Goal: Task Accomplishment & Management: Manage account settings

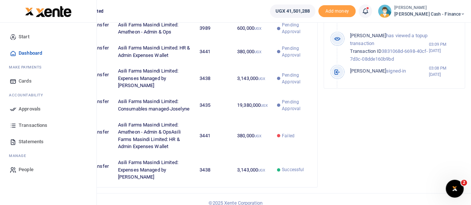
scroll to position [314, 0]
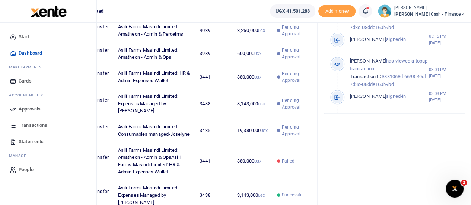
click at [30, 124] on span "Transactions" at bounding box center [33, 125] width 29 height 7
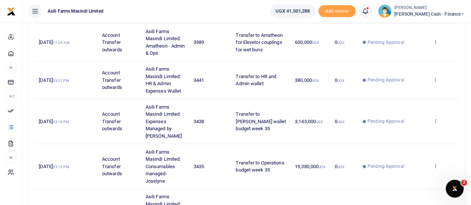
scroll to position [250, 0]
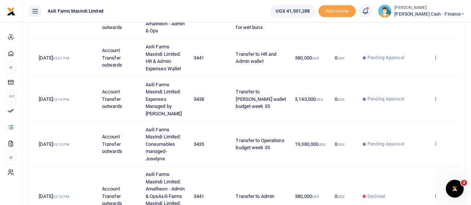
click at [437, 96] on icon at bounding box center [435, 98] width 5 height 5
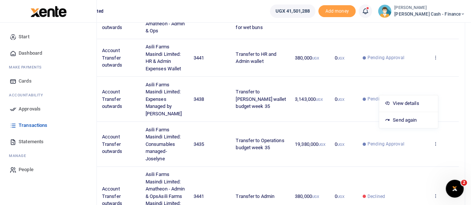
click at [29, 107] on span "Approvals" at bounding box center [30, 108] width 22 height 7
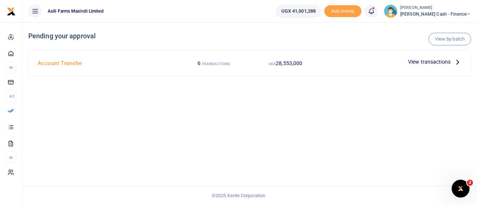
click at [456, 61] on icon at bounding box center [457, 62] width 8 height 8
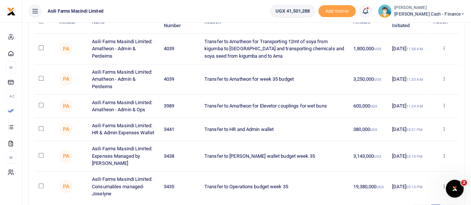
scroll to position [112, 0]
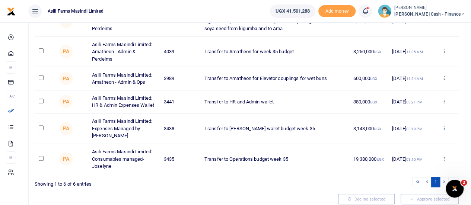
click at [445, 128] on icon at bounding box center [443, 128] width 5 height 5
click at [412, 155] on link "Decline" at bounding box center [416, 157] width 59 height 10
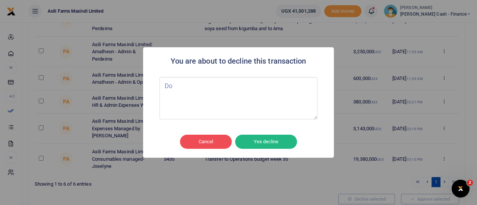
type textarea "D"
type textarea "Already paid"
click at [275, 145] on button "Yes decline" at bounding box center [266, 142] width 62 height 14
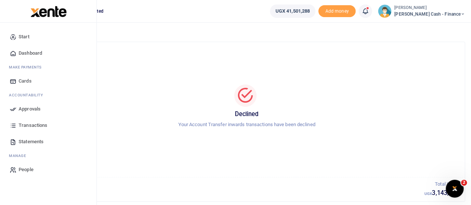
click at [28, 108] on span "Approvals" at bounding box center [30, 108] width 22 height 7
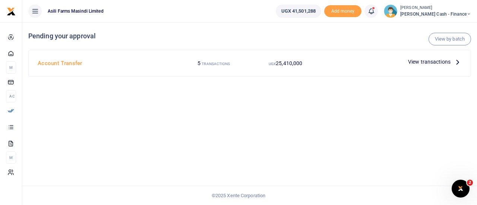
click at [455, 61] on icon at bounding box center [457, 62] width 8 height 8
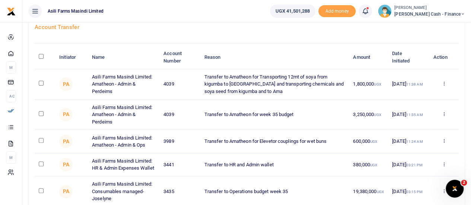
scroll to position [37, 0]
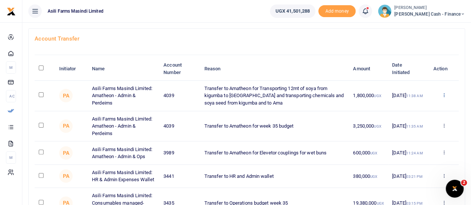
click at [443, 94] on icon at bounding box center [443, 94] width 5 height 5
click at [415, 124] on link "Decline" at bounding box center [416, 124] width 59 height 10
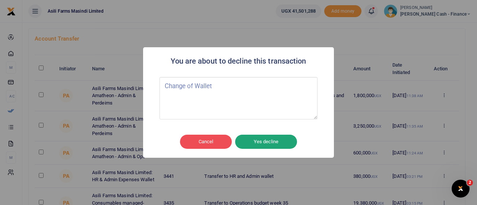
type textarea "Change of Wallet"
click at [269, 147] on button "Yes decline" at bounding box center [266, 142] width 62 height 14
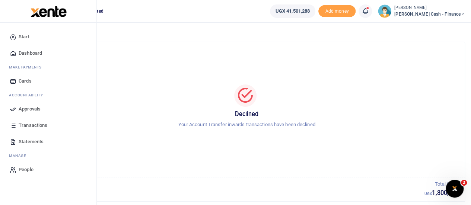
click at [26, 111] on span "Approvals" at bounding box center [30, 108] width 22 height 7
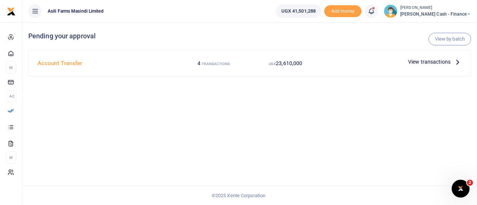
click at [451, 63] on div at bounding box center [238, 102] width 477 height 205
click at [453, 61] on icon at bounding box center [457, 62] width 8 height 8
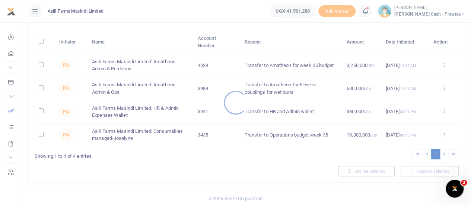
scroll to position [65, 0]
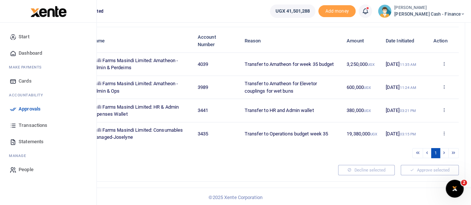
click at [20, 109] on span "Approvals" at bounding box center [30, 108] width 22 height 7
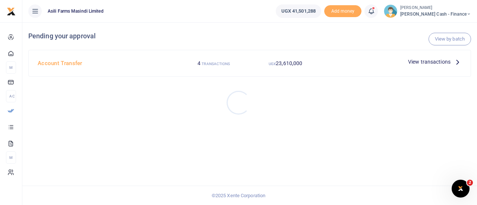
click at [441, 61] on div at bounding box center [238, 102] width 477 height 205
click at [445, 61] on span "View transactions" at bounding box center [429, 62] width 42 height 8
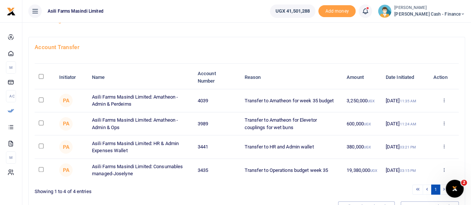
scroll to position [65, 0]
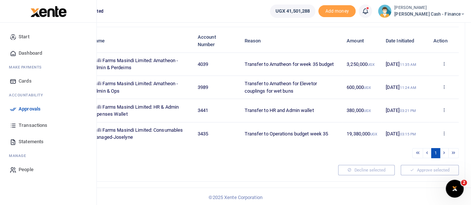
click at [32, 122] on span "Transactions" at bounding box center [33, 125] width 29 height 7
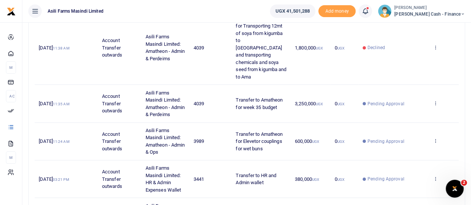
scroll to position [112, 0]
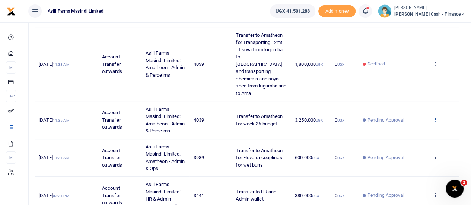
click at [436, 117] on icon at bounding box center [435, 119] width 5 height 5
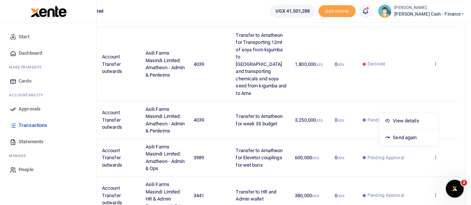
click at [23, 107] on span "Approvals" at bounding box center [30, 108] width 22 height 7
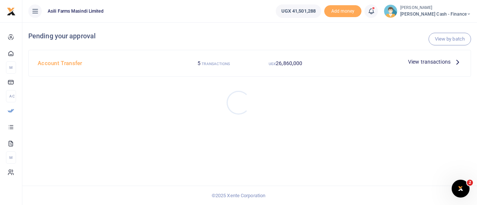
click at [458, 64] on div at bounding box center [238, 102] width 477 height 205
click at [457, 63] on icon at bounding box center [457, 62] width 8 height 8
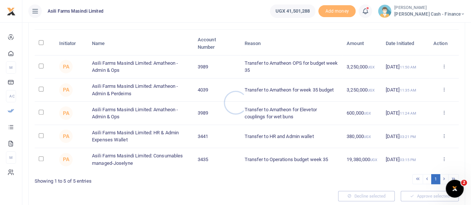
scroll to position [74, 0]
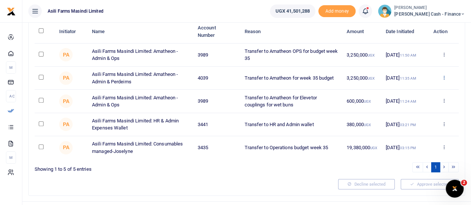
click at [442, 77] on icon at bounding box center [443, 77] width 5 height 5
click at [416, 105] on link "Decline" at bounding box center [416, 106] width 59 height 10
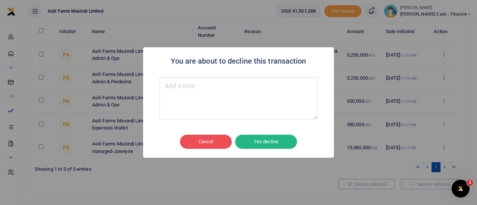
click at [220, 86] on textarea "Type your message here" at bounding box center [238, 98] width 158 height 42
type textarea "Change of Wallet"
click at [264, 146] on button "Yes decline" at bounding box center [266, 142] width 62 height 14
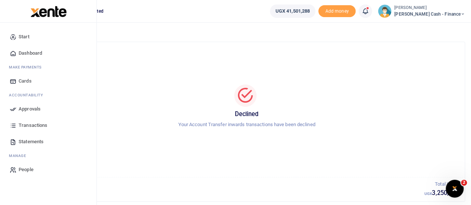
click at [31, 109] on span "Approvals" at bounding box center [30, 108] width 22 height 7
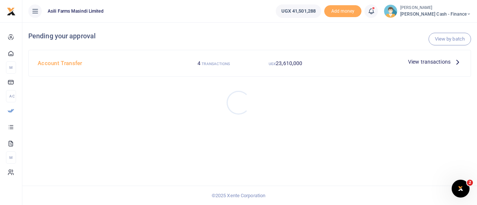
click at [451, 62] on div at bounding box center [238, 102] width 477 height 205
click at [456, 61] on icon at bounding box center [457, 62] width 8 height 8
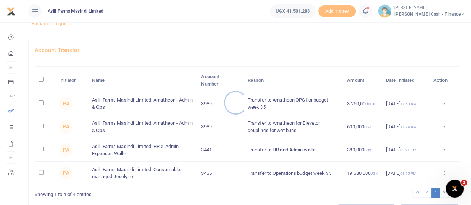
scroll to position [37, 0]
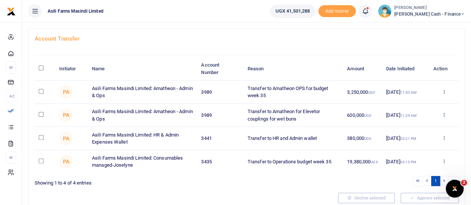
click at [444, 117] on link at bounding box center [443, 115] width 5 height 6
click at [416, 161] on link "Details" at bounding box center [416, 160] width 59 height 10
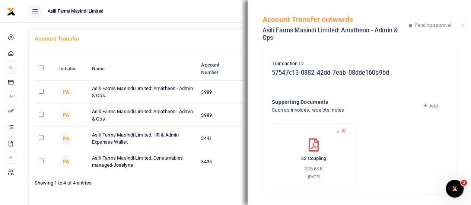
scroll to position [116, 0]
click at [207, 24] on div "Pending your approval Back to categories" at bounding box center [172, 6] width 289 height 43
click at [464, 26] on button "Close" at bounding box center [462, 25] width 5 height 5
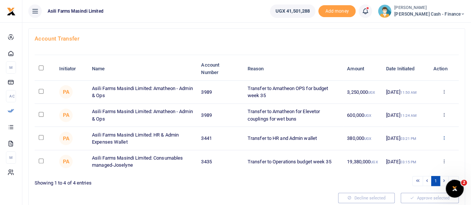
click at [445, 139] on icon at bounding box center [443, 137] width 5 height 5
click at [413, 182] on link "Details" at bounding box center [416, 183] width 59 height 10
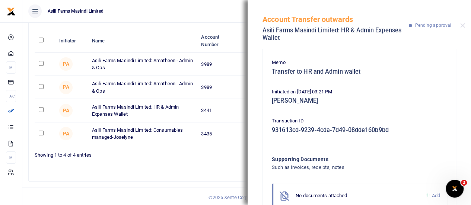
scroll to position [0, 0]
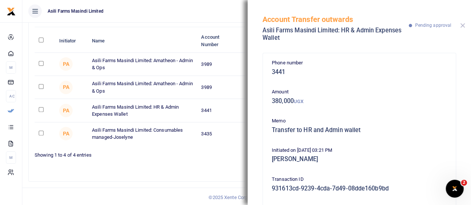
click at [462, 24] on button "Close" at bounding box center [462, 25] width 5 height 5
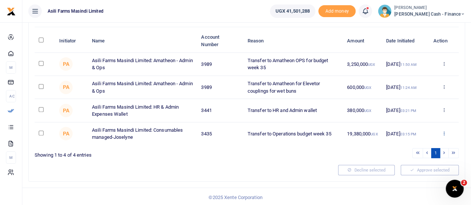
click at [446, 134] on icon at bounding box center [443, 133] width 5 height 5
click at [411, 176] on link "Details" at bounding box center [416, 178] width 59 height 10
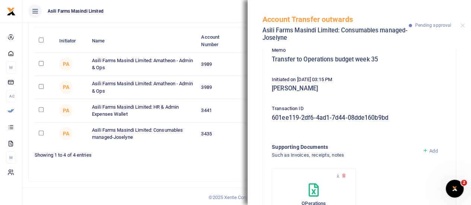
scroll to position [116, 0]
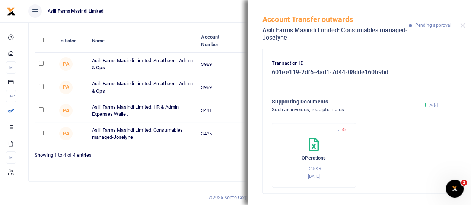
click at [216, 10] on ul "Asili Farms Masindi Limited" at bounding box center [143, 11] width 242 height 22
click at [464, 26] on button "Close" at bounding box center [462, 25] width 5 height 5
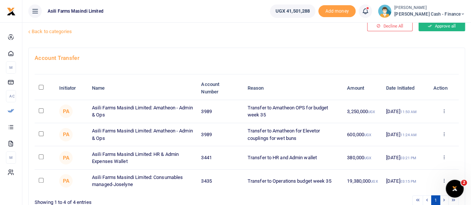
scroll to position [0, 0]
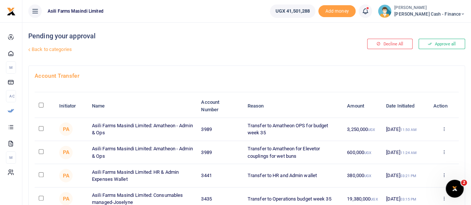
click at [448, 13] on span "[PERSON_NAME] Cash - Finance" at bounding box center [429, 14] width 71 height 7
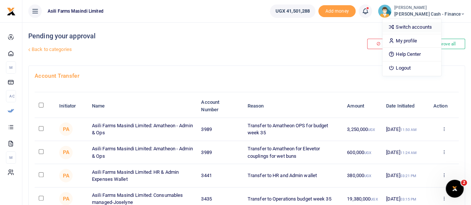
click at [434, 27] on link "Switch accounts" at bounding box center [412, 27] width 59 height 10
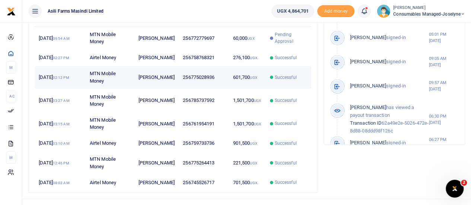
scroll to position [298, 0]
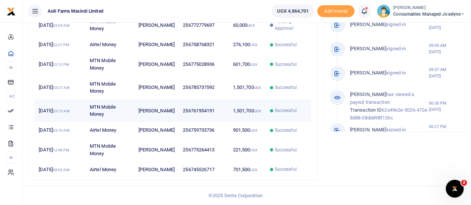
click at [234, 122] on td "1,501,700 UGX" at bounding box center [247, 110] width 37 height 23
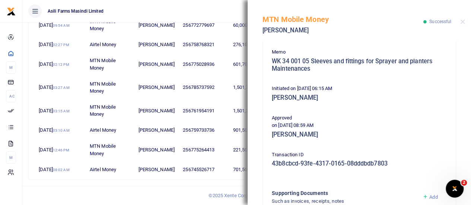
scroll to position [223, 0]
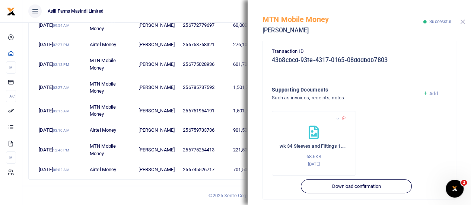
click at [463, 23] on button "Close" at bounding box center [462, 21] width 5 height 5
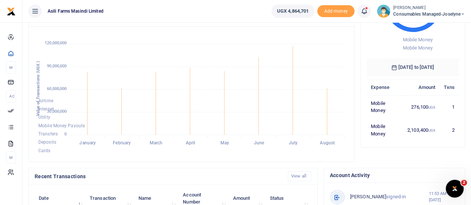
scroll to position [0, 0]
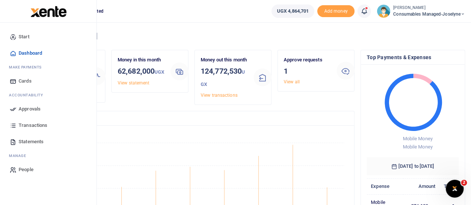
click at [29, 114] on link "Approvals" at bounding box center [48, 109] width 85 height 16
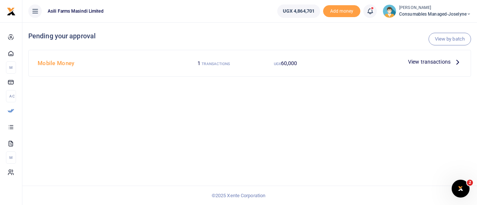
click at [420, 12] on span "Consumables managed-Joselyne" at bounding box center [435, 14] width 72 height 7
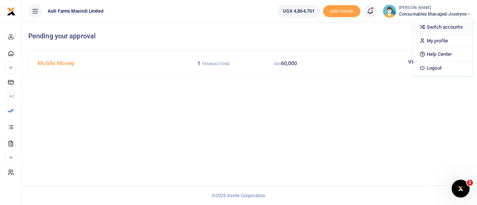
click at [446, 27] on link "Switch accounts" at bounding box center [442, 27] width 59 height 10
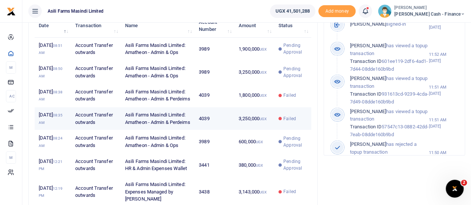
scroll to position [261, 0]
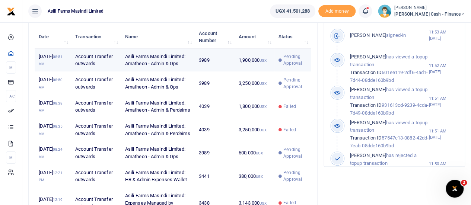
click at [293, 67] on span "Pending Approval" at bounding box center [294, 59] width 23 height 13
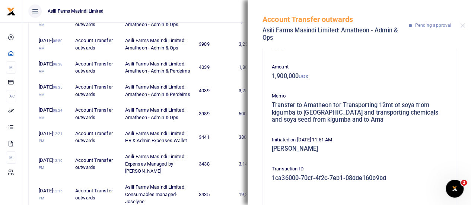
scroll to position [299, 0]
click at [460, 26] on button "Close" at bounding box center [462, 25] width 5 height 5
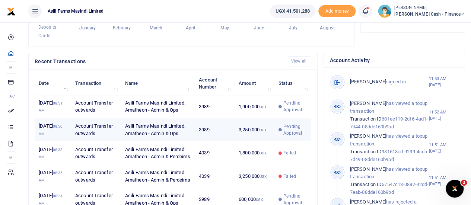
scroll to position [225, 0]
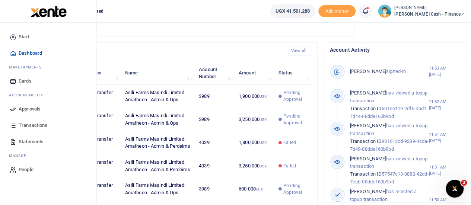
click at [34, 105] on span "Approvals" at bounding box center [30, 108] width 22 height 7
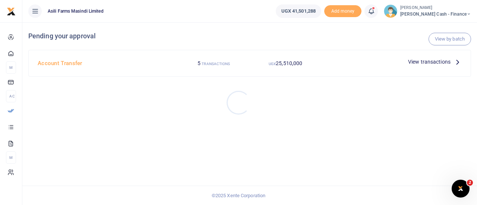
click at [452, 59] on div at bounding box center [238, 102] width 477 height 205
click at [453, 61] on icon at bounding box center [457, 62] width 8 height 8
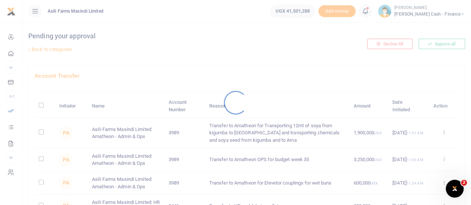
scroll to position [37, 0]
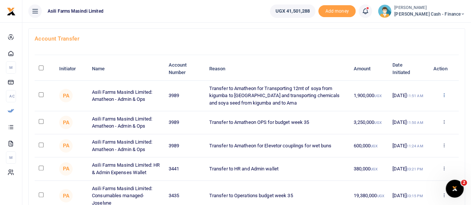
click at [444, 96] on icon at bounding box center [443, 94] width 5 height 5
click at [419, 123] on link "Decline" at bounding box center [416, 124] width 59 height 10
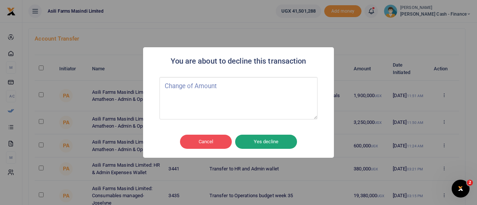
type textarea "Change of Amount"
click at [278, 140] on button "Yes decline" at bounding box center [266, 142] width 62 height 14
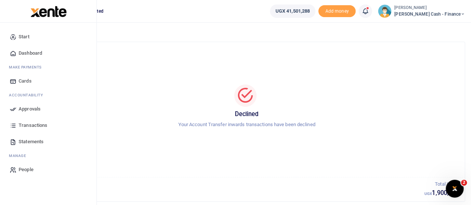
click at [30, 107] on span "Approvals" at bounding box center [30, 108] width 22 height 7
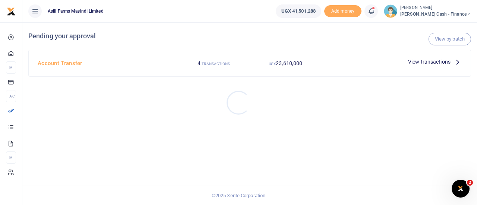
click at [447, 60] on div at bounding box center [238, 102] width 477 height 205
click at [449, 62] on span "View transactions" at bounding box center [429, 62] width 42 height 8
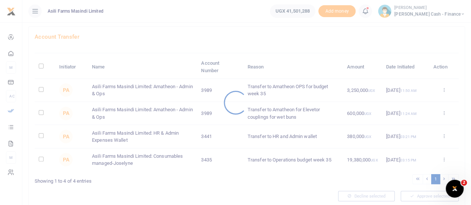
scroll to position [65, 0]
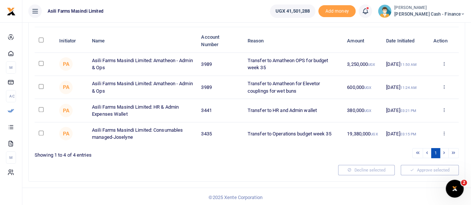
click at [42, 86] on input "checkbox" at bounding box center [41, 86] width 5 height 5
checkbox input "true"
click at [41, 39] on input "\a \a : activate to sort column descending" at bounding box center [41, 40] width 5 height 5
checkbox input "true"
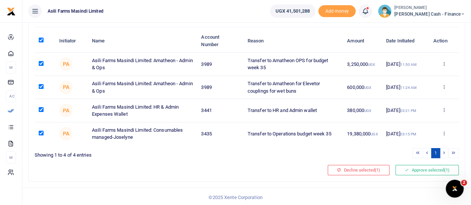
checkbox input "true"
click at [428, 170] on button "Approve selected (4)" at bounding box center [427, 170] width 63 height 10
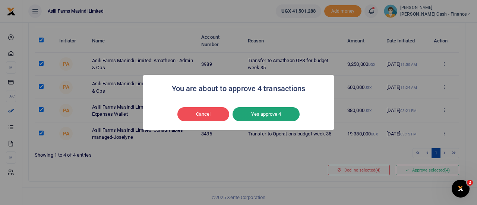
click at [282, 116] on button "Yes approve 4" at bounding box center [265, 114] width 67 height 14
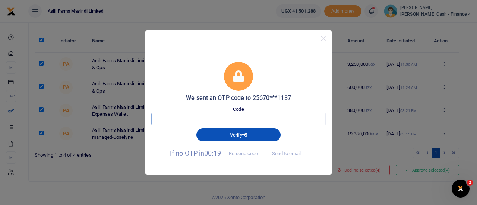
click at [172, 115] on input "text" at bounding box center [173, 119] width 44 height 13
type input "5"
type input "6"
type input "3"
type input "0"
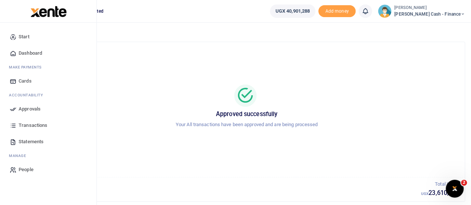
click at [21, 110] on span "Approvals" at bounding box center [30, 108] width 22 height 7
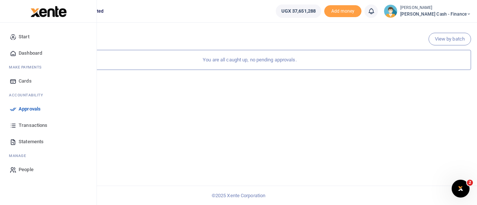
click at [37, 54] on span "Dashboard" at bounding box center [30, 53] width 23 height 7
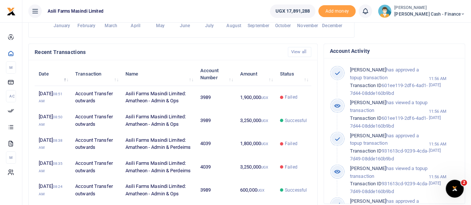
scroll to position [261, 0]
